Goal: Navigation & Orientation: Find specific page/section

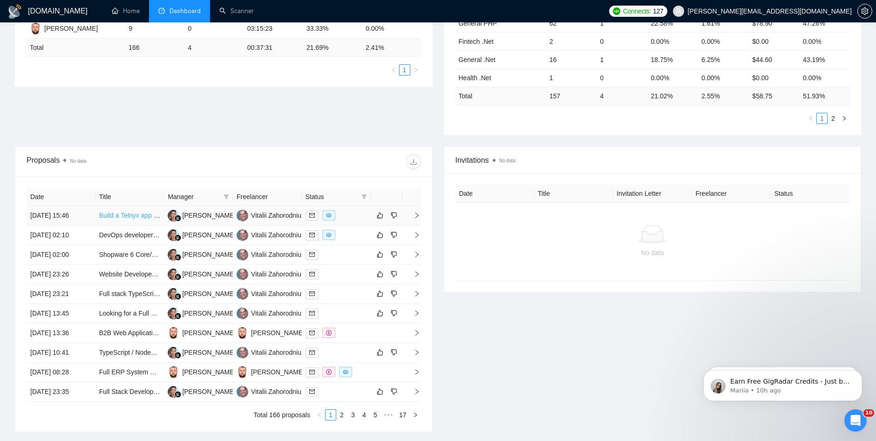
scroll to position [233, 0]
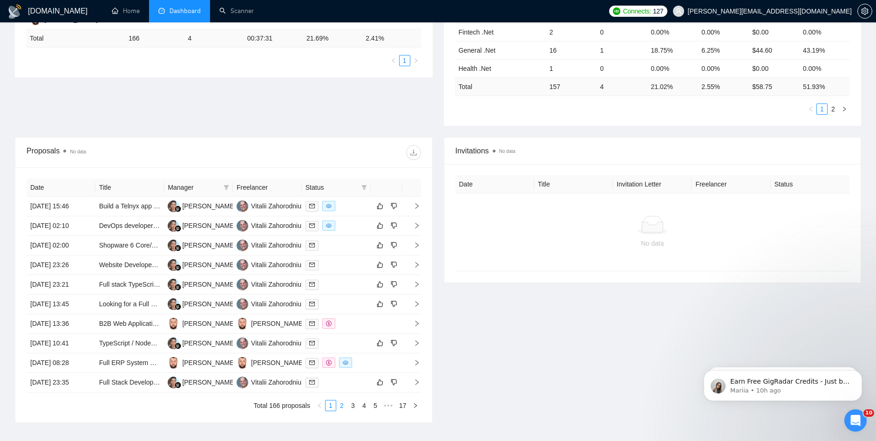
click at [340, 404] on link "2" at bounding box center [342, 405] width 10 height 10
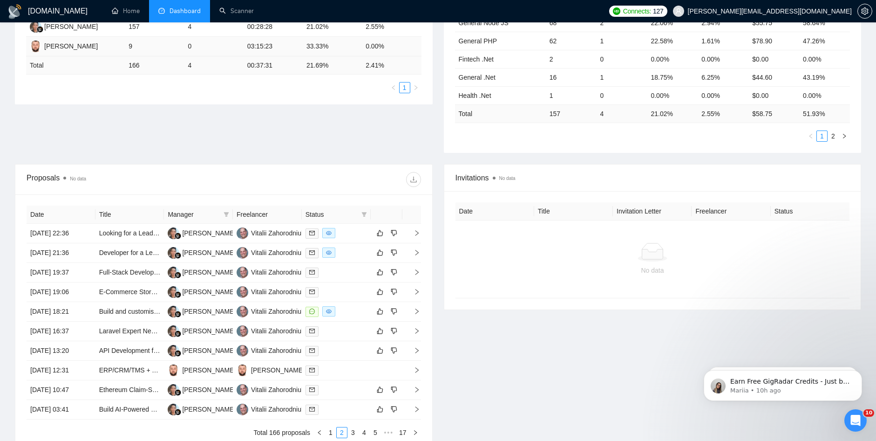
scroll to position [140, 0]
